Goal: Task Accomplishment & Management: Manage account settings

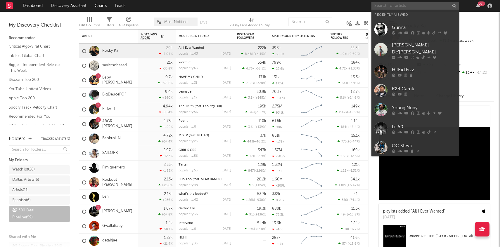
click at [395, 6] on input "text" at bounding box center [416, 5] width 88 height 7
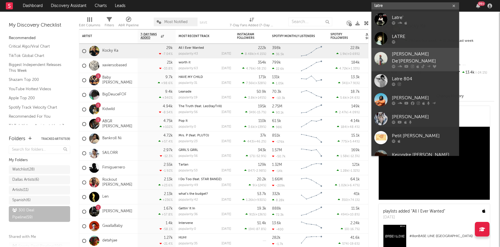
type input "latre"
click at [414, 49] on link "[PERSON_NAME] De'[PERSON_NAME]" at bounding box center [416, 59] width 88 height 23
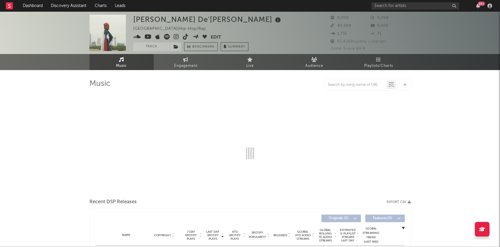
select select "6m"
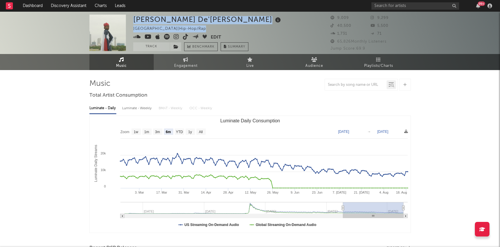
drag, startPoint x: 131, startPoint y: 38, endPoint x: 188, endPoint y: 37, distance: 57.0
click at [188, 37] on div "[PERSON_NAME] De'[PERSON_NAME] [GEOGRAPHIC_DATA] | Hip-Hop/Rap Edit Track Bench…" at bounding box center [250, 33] width 500 height 42
copy div "[PERSON_NAME] De'[PERSON_NAME] [GEOGRAPHIC_DATA] | Hip-Hop/Rap"
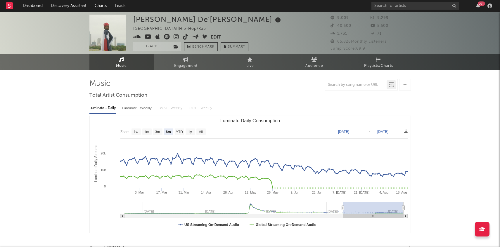
click at [232, 27] on div "[PERSON_NAME] De'[PERSON_NAME] [GEOGRAPHIC_DATA] | Hip-Hop/Rap Edit Track Bench…" at bounding box center [207, 33] width 149 height 37
drag, startPoint x: 208, startPoint y: 36, endPoint x: 179, endPoint y: 37, distance: 28.9
click at [179, 37] on span at bounding box center [172, 37] width 78 height 7
click at [233, 25] on div "[PERSON_NAME] De'[PERSON_NAME] [GEOGRAPHIC_DATA] | Hip-Hop/Rap Edit Track Bench…" at bounding box center [207, 33] width 149 height 37
click at [218, 37] on button "Edit" at bounding box center [216, 37] width 11 height 7
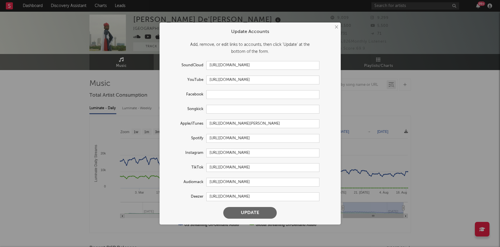
click at [153, 76] on div "× Update Accounts Add, remove, or edit links to accounts, then click 'Update' a…" at bounding box center [250, 123] width 500 height 247
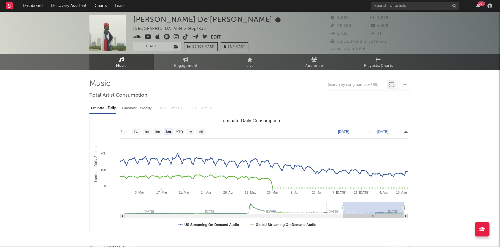
click at [214, 35] on button "Edit" at bounding box center [216, 37] width 11 height 7
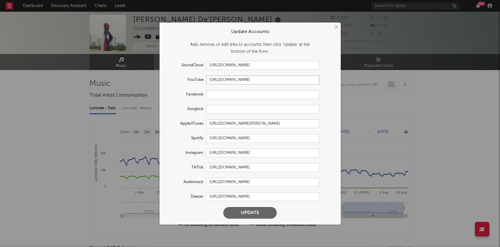
click at [229, 80] on input "[URL][DOMAIN_NAME]" at bounding box center [262, 80] width 113 height 9
click at [232, 129] on form "Update Accounts Add, remove, or edit links to accounts, then click 'Update' at …" at bounding box center [250, 123] width 175 height 196
click at [232, 123] on input "[URL][DOMAIN_NAME][PERSON_NAME]" at bounding box center [262, 124] width 113 height 9
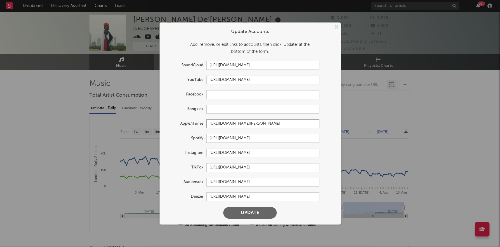
click at [232, 123] on input "[URL][DOMAIN_NAME][PERSON_NAME]" at bounding box center [262, 124] width 113 height 9
click at [222, 141] on input "[URL][DOMAIN_NAME]" at bounding box center [262, 138] width 113 height 9
click at [222, 138] on input "[URL][DOMAIN_NAME]" at bounding box center [262, 138] width 113 height 9
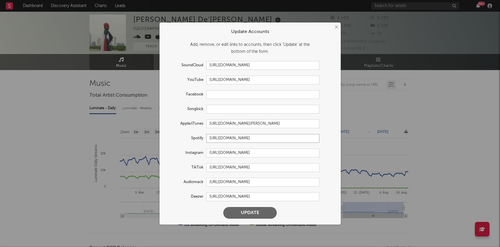
click at [222, 138] on input "[URL][DOMAIN_NAME]" at bounding box center [262, 138] width 113 height 9
click at [260, 150] on input "[URL][DOMAIN_NAME]" at bounding box center [262, 153] width 113 height 9
click at [219, 167] on input "[URL][DOMAIN_NAME]" at bounding box center [262, 167] width 113 height 9
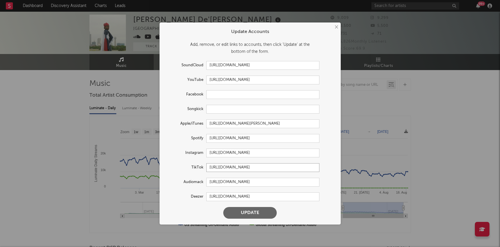
click at [219, 167] on input "[URL][DOMAIN_NAME]" at bounding box center [262, 167] width 113 height 9
click at [38, 101] on div "× Update Accounts Add, remove, or edit links to accounts, then click 'Update' a…" at bounding box center [250, 123] width 500 height 247
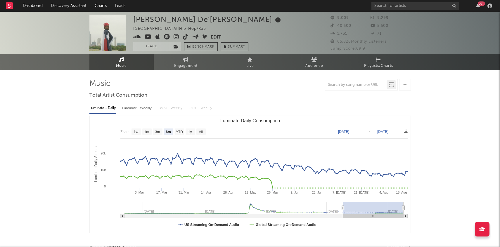
click at [119, 38] on img at bounding box center [107, 33] width 37 height 37
click at [177, 35] on icon at bounding box center [177, 37] width 6 height 6
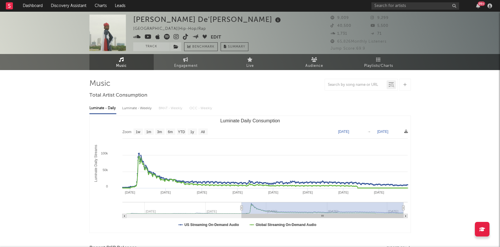
drag, startPoint x: 340, startPoint y: 209, endPoint x: 241, endPoint y: 213, distance: 98.6
click at [241, 213] on g "Luminate Daily Consumption" at bounding box center [264, 210] width 285 height 16
type input "[DATE]"
